Goal: Navigation & Orientation: Find specific page/section

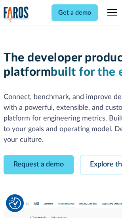
scroll to position [45, 0]
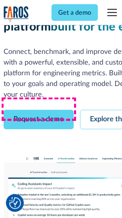
click at [39, 110] on link "Request a demo" at bounding box center [39, 119] width 70 height 19
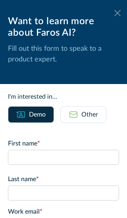
click at [114, 13] on icon at bounding box center [117, 13] width 6 height 6
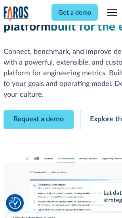
click at [104, 110] on link "Explore the platform" at bounding box center [122, 119] width 85 height 19
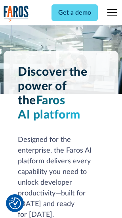
scroll to position [6049, 0]
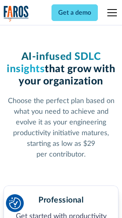
scroll to position [1259, 0]
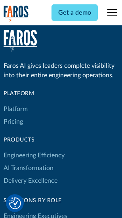
click at [15, 109] on link "Platform" at bounding box center [16, 109] width 24 height 13
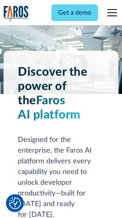
scroll to position [6304, 0]
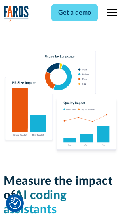
scroll to position [4957, 0]
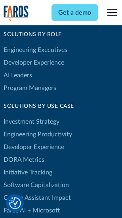
click at [24, 154] on link "DORA Metrics" at bounding box center [24, 160] width 41 height 13
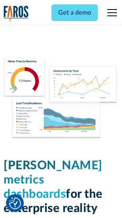
scroll to position [3515, 0]
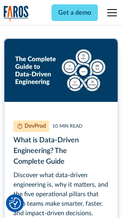
scroll to position [3607, 0]
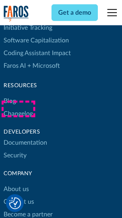
click at [18, 109] on link "Changelog" at bounding box center [18, 114] width 29 height 13
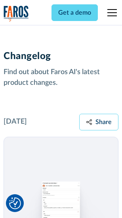
scroll to position [9737, 0]
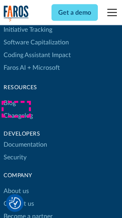
click at [16, 185] on link "About us" at bounding box center [16, 191] width 25 height 13
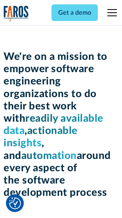
scroll to position [2746, 0]
